Goal: Obtain resource: Obtain resource

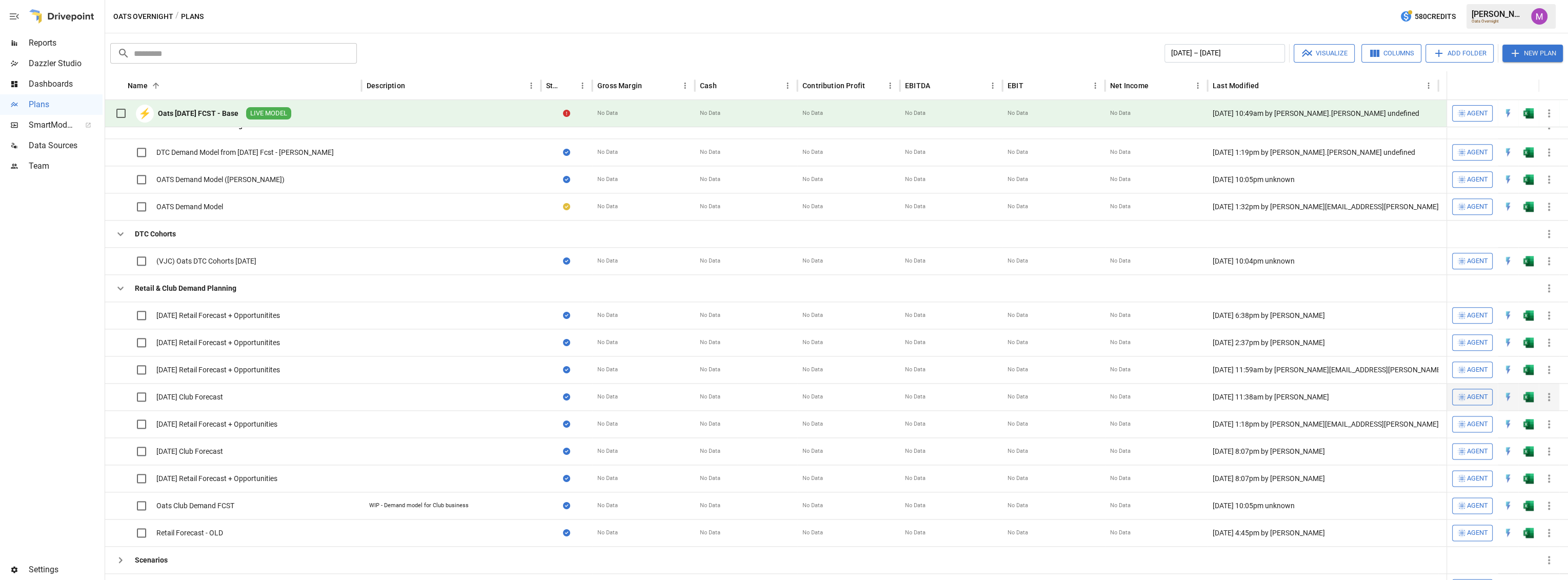
scroll to position [460, 0]
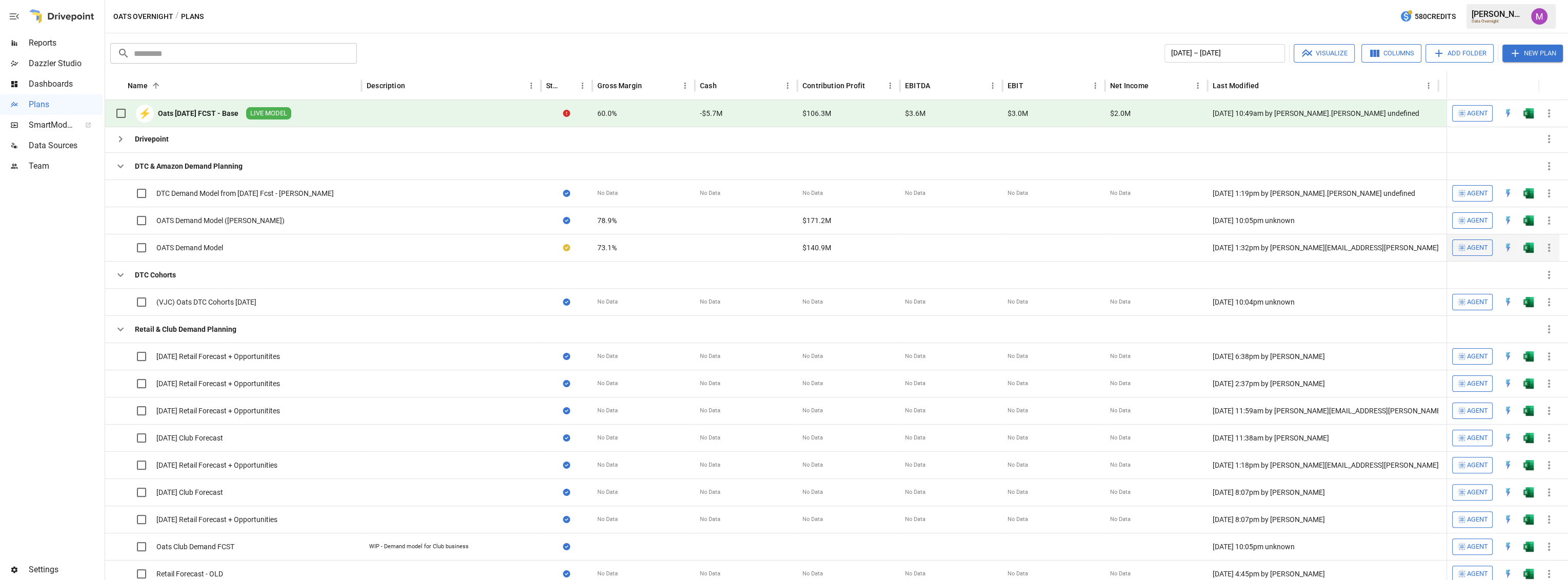
click at [185, 245] on div "OATS Demand Model" at bounding box center [190, 247] width 67 height 10
click at [201, 245] on div "OATS Demand Model" at bounding box center [190, 247] width 67 height 10
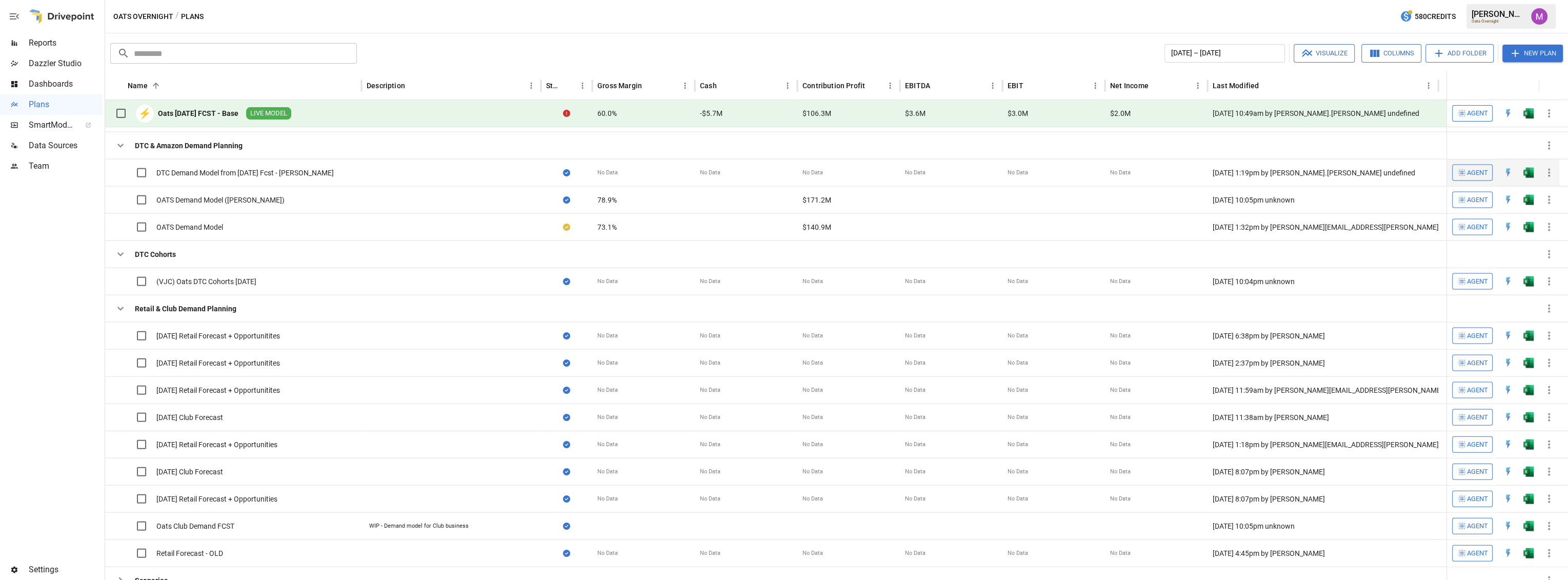
scroll to position [410, 0]
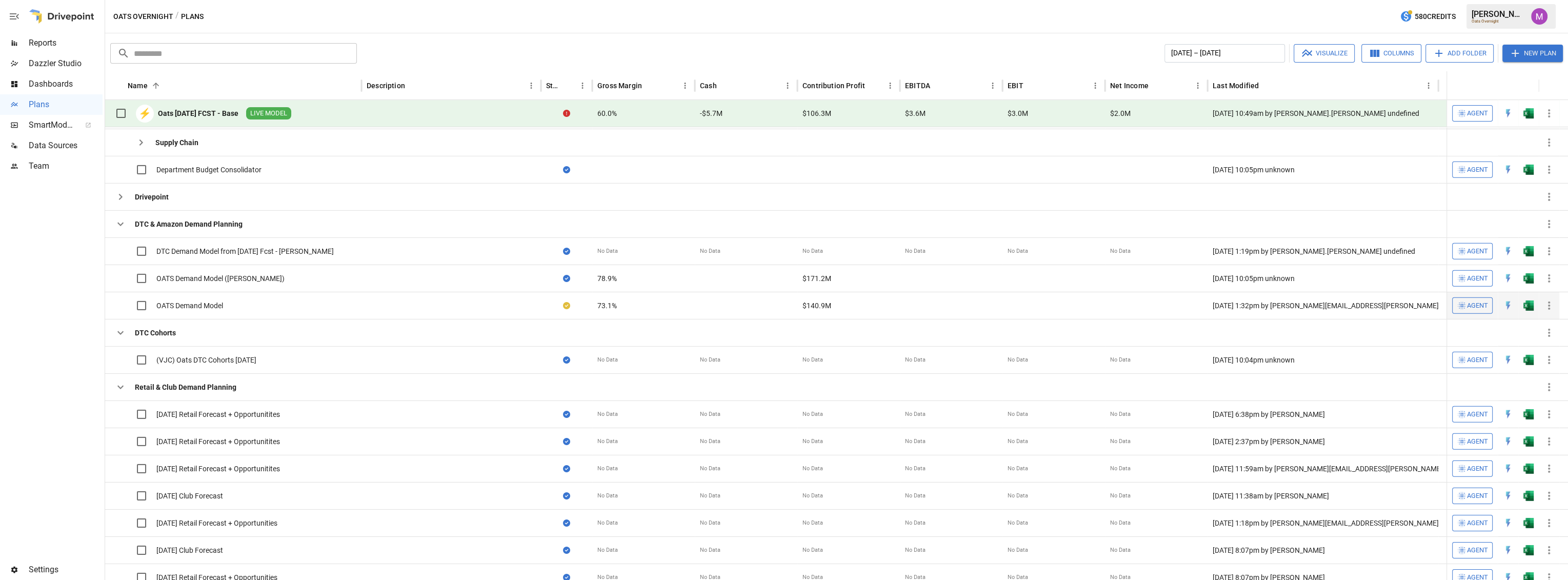
click at [195, 298] on div "OATS Demand Model" at bounding box center [168, 305] width 116 height 21
click at [194, 300] on div "OATS Demand Model" at bounding box center [190, 304] width 67 height 10
click at [192, 310] on div "OATS Demand Model" at bounding box center [168, 304] width 116 height 21
click at [198, 304] on div "OATS Demand Model" at bounding box center [190, 304] width 67 height 10
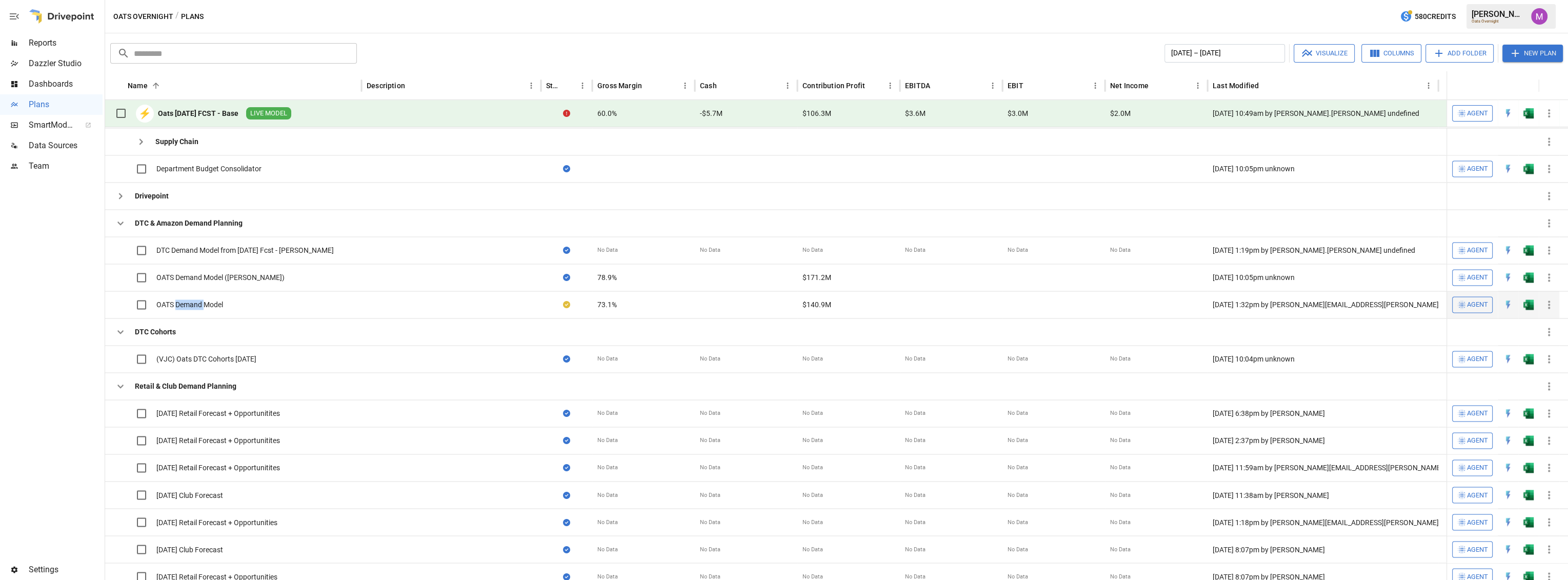
click at [198, 304] on div "OATS Demand Model" at bounding box center [190, 304] width 67 height 10
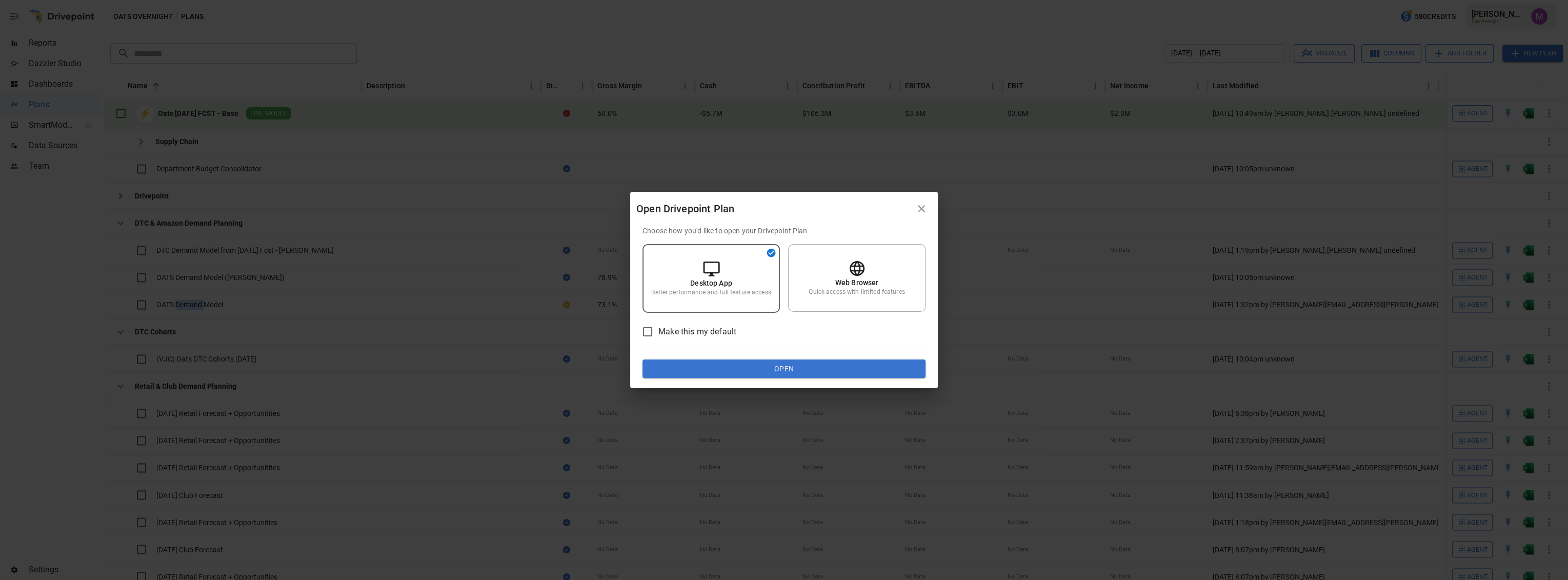
click at [763, 376] on button "Open" at bounding box center [784, 369] width 283 height 18
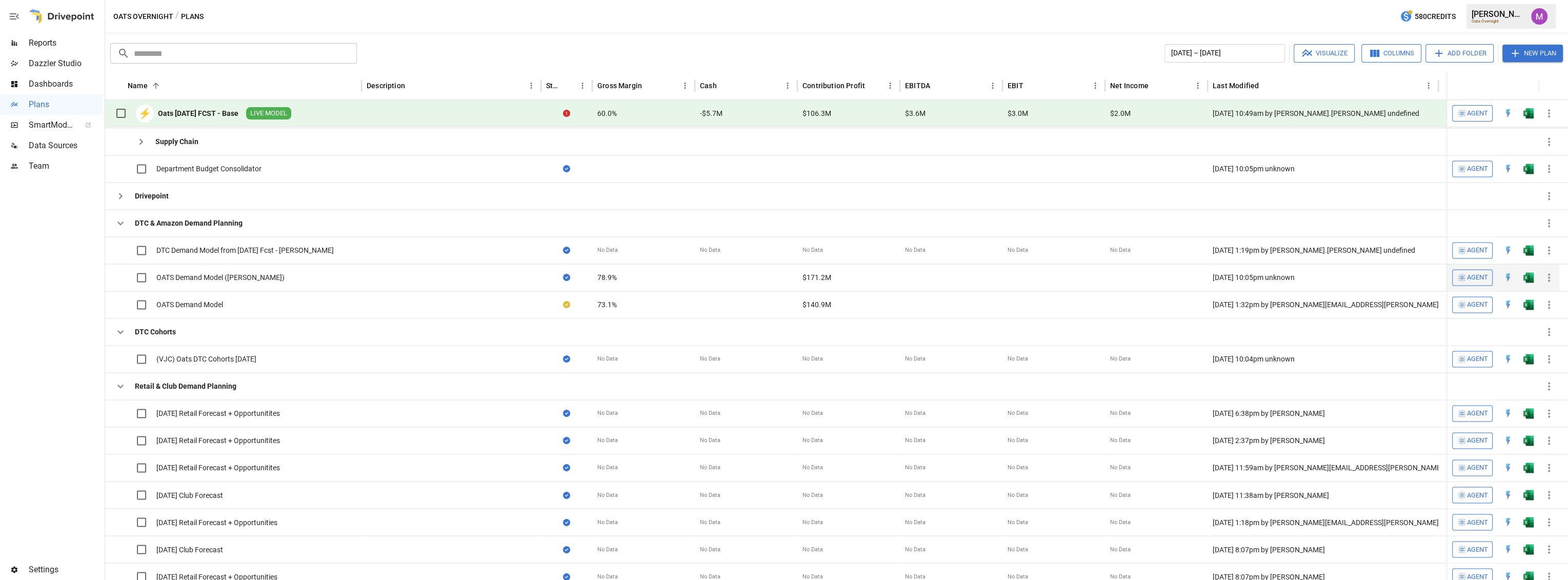
click at [187, 274] on div "OATS Demand Model ([PERSON_NAME])" at bounding box center [220, 277] width 128 height 10
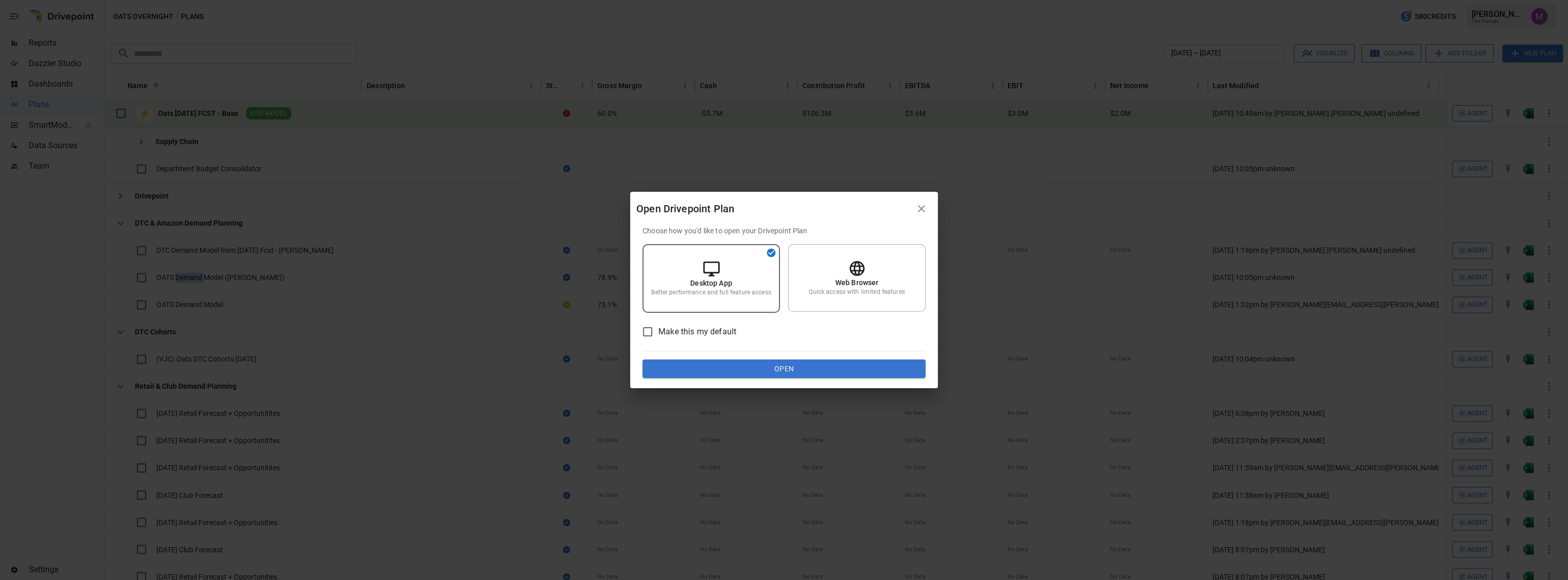
click at [783, 208] on icon "button" at bounding box center [922, 209] width 12 height 12
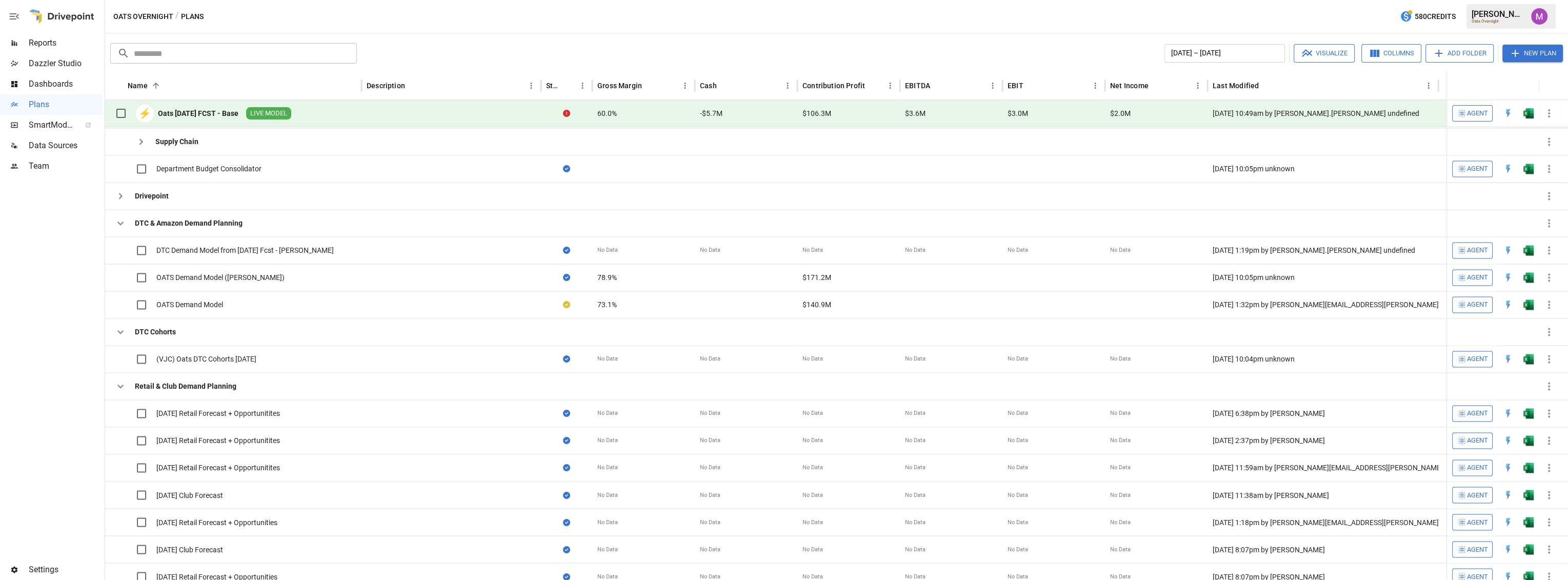
click at [193, 112] on div "Oats [DATE] FCST - Base" at bounding box center [198, 113] width 80 height 10
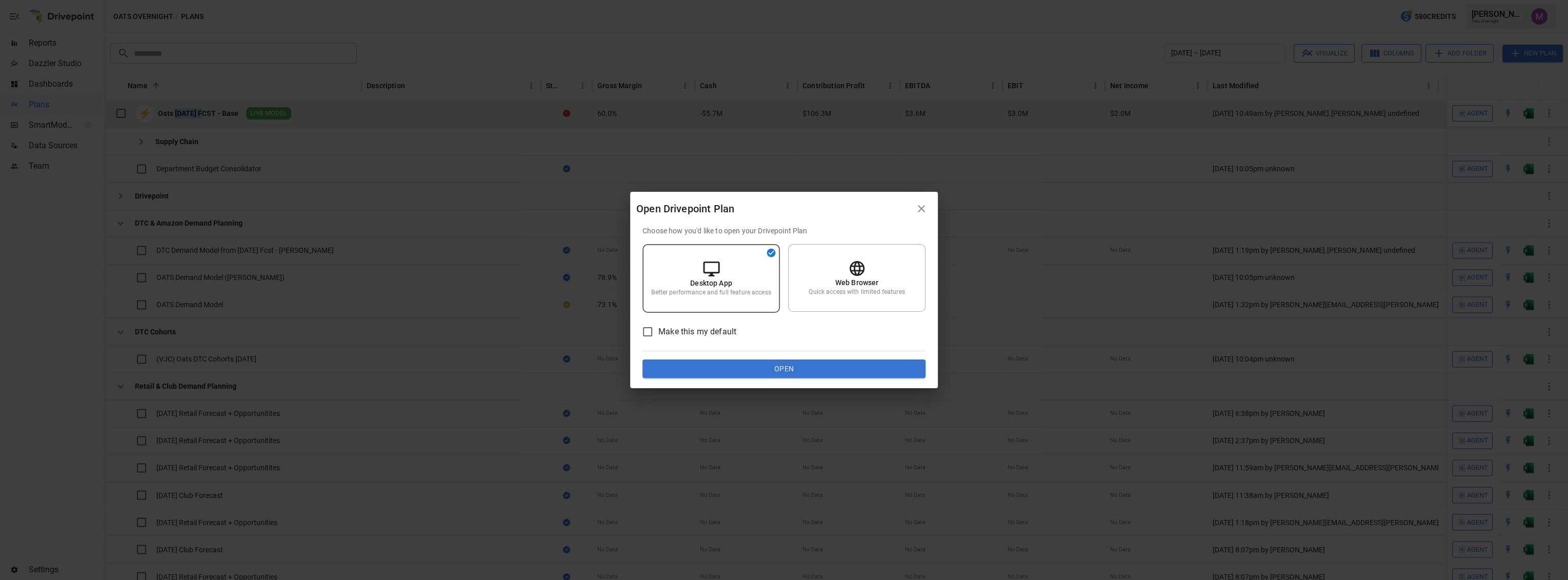
click at [783, 212] on icon "button" at bounding box center [922, 209] width 12 height 12
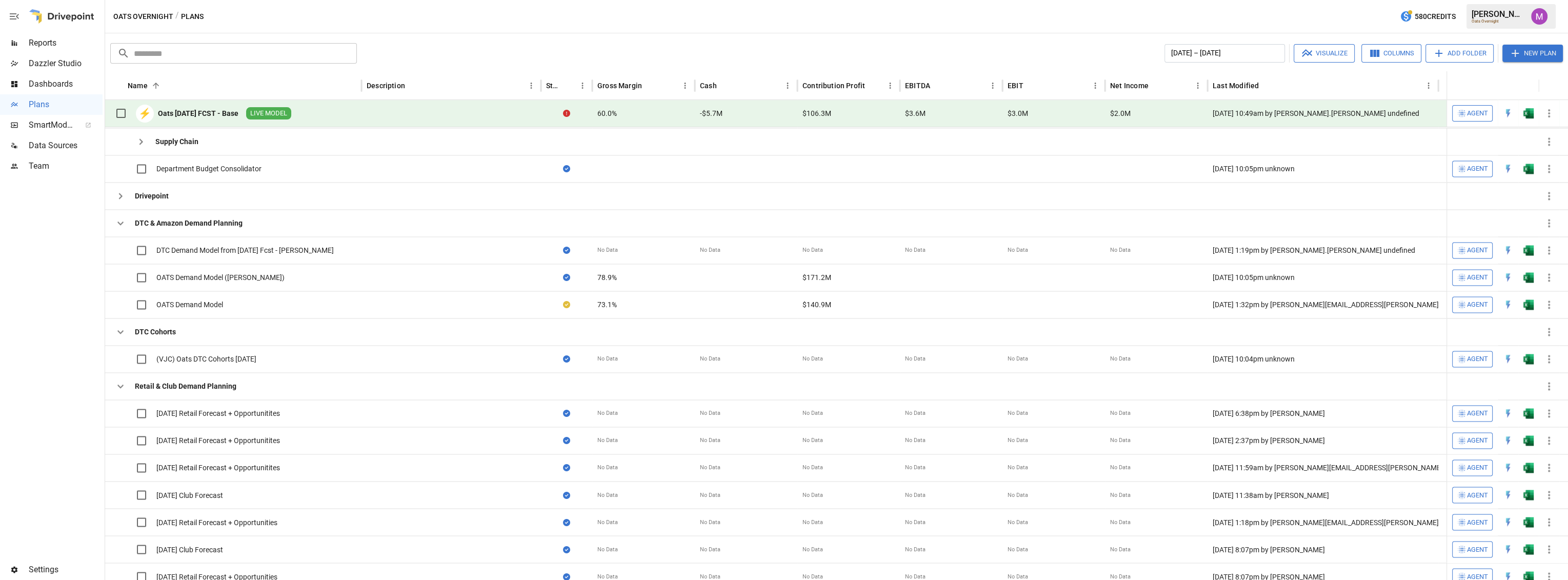
click at [452, 112] on div at bounding box center [451, 113] width 180 height 27
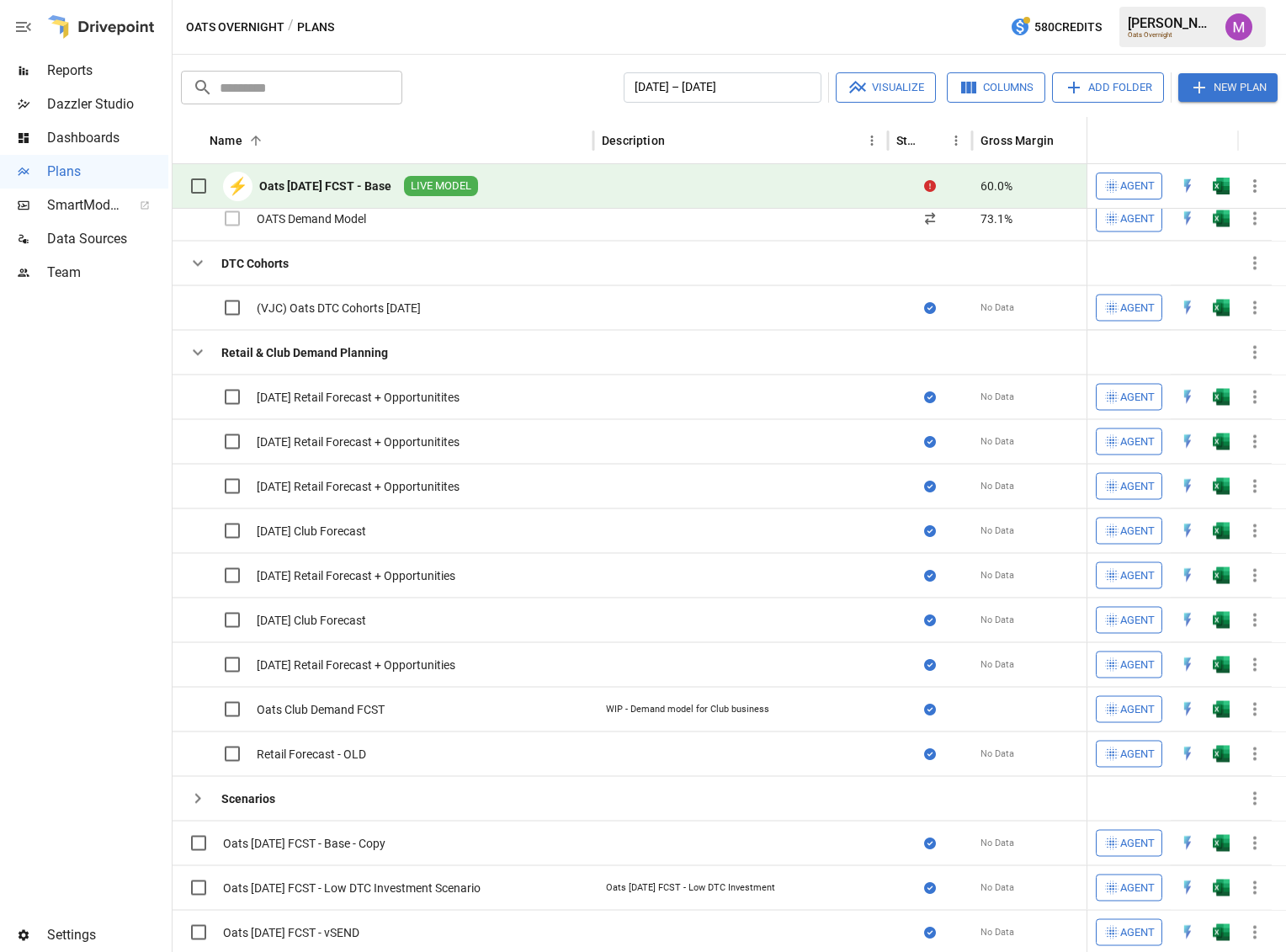
scroll to position [1050, 0]
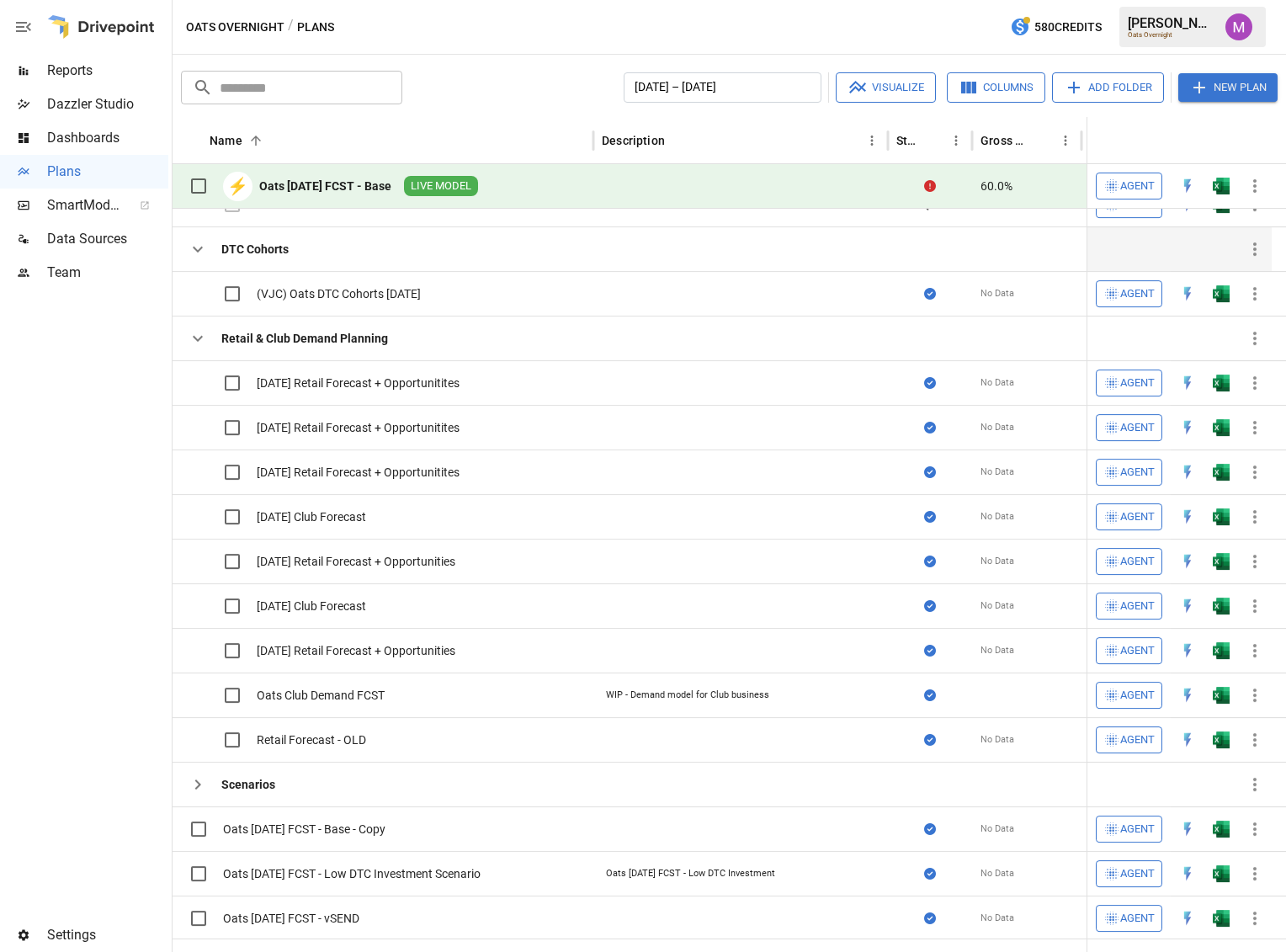
drag, startPoint x: 328, startPoint y: 177, endPoint x: 380, endPoint y: 232, distance: 75.7
click at [328, 178] on div "Oats [DATE] FCST - Base" at bounding box center [325, 186] width 132 height 17
click at [392, 192] on div "Oats [DATE] FCST - Base" at bounding box center [325, 186] width 132 height 17
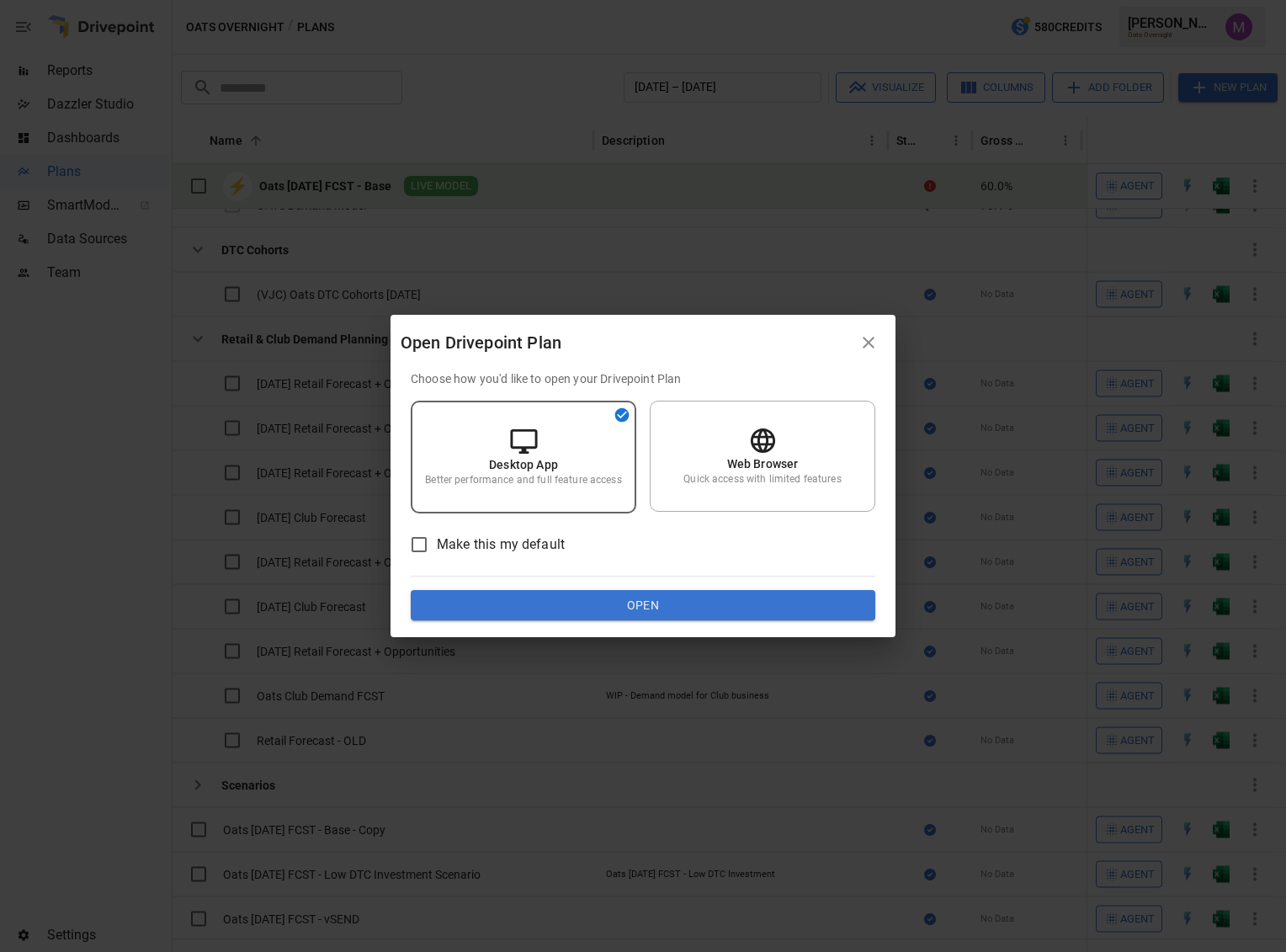
click at [694, 612] on button "Open" at bounding box center [643, 605] width 465 height 30
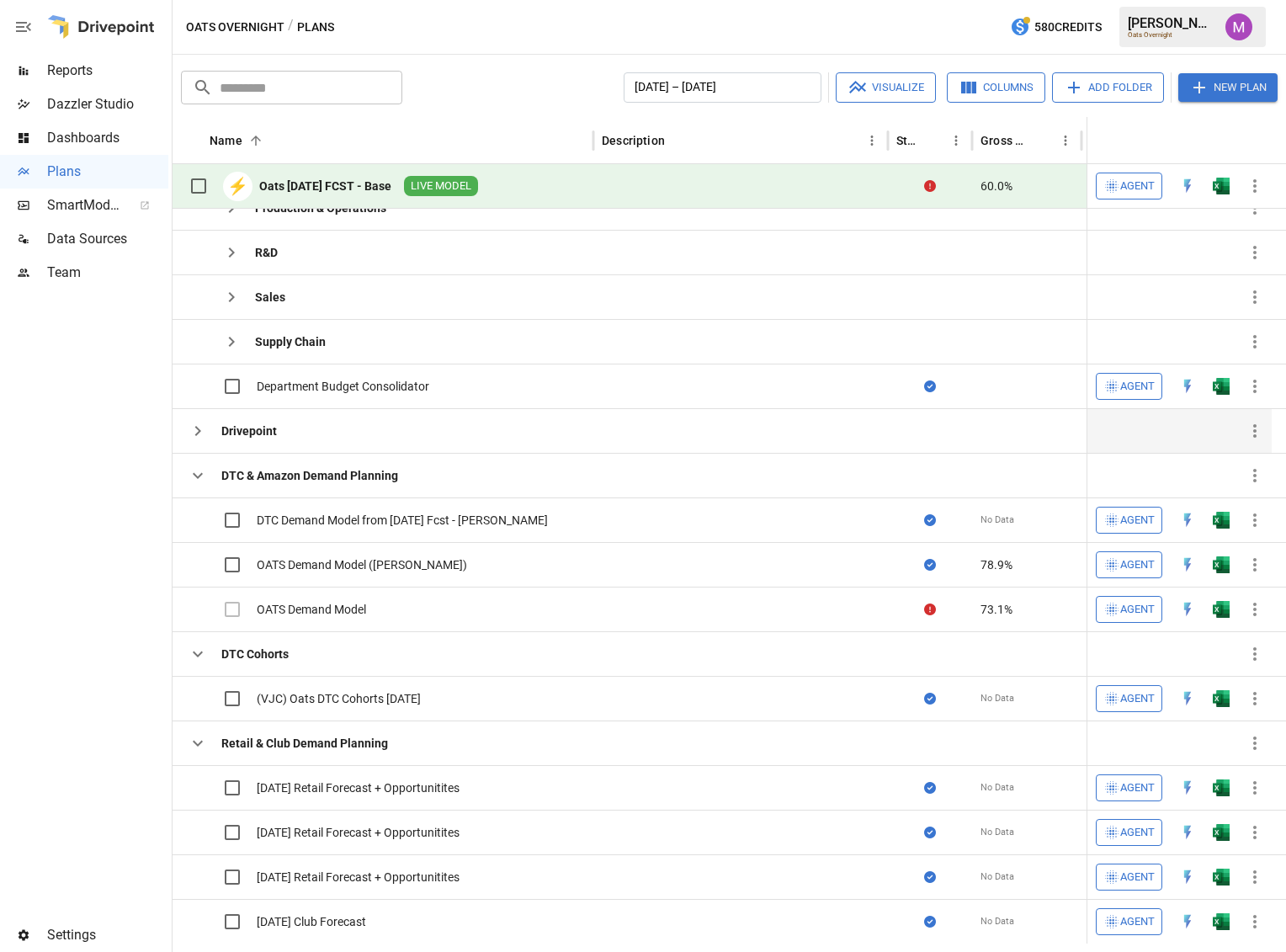
scroll to position [509, 0]
